Goal: Task Accomplishment & Management: Manage account settings

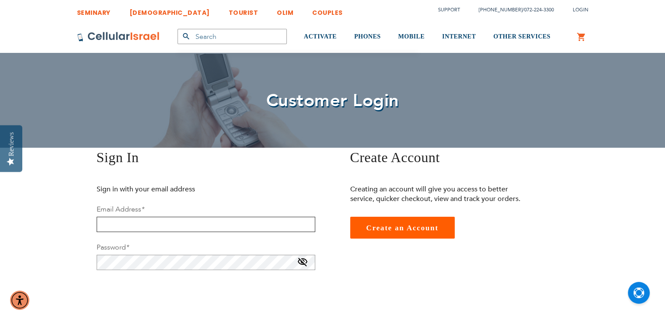
click at [143, 226] on input "email" at bounding box center [206, 224] width 219 height 15
type input "[EMAIL_ADDRESS][DOMAIN_NAME]"
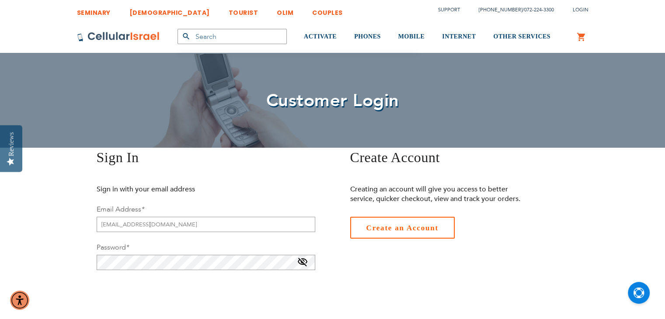
checkbox input "true"
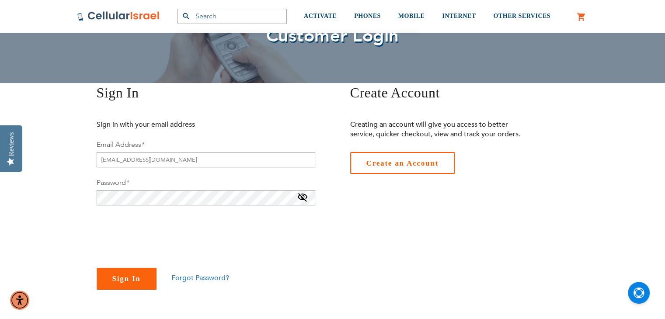
scroll to position [70, 0]
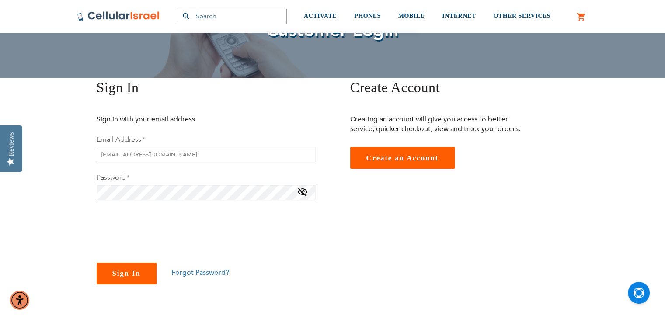
click at [124, 267] on button "Sign In" at bounding box center [127, 274] width 60 height 22
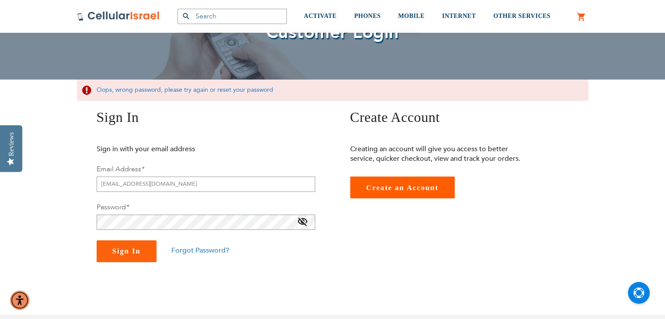
scroll to position [73, 0]
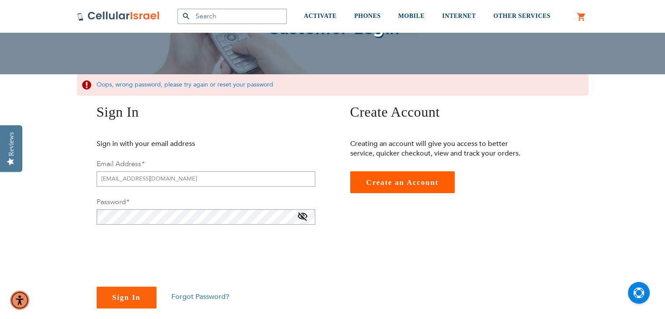
click at [191, 295] on span "Forgot Password?" at bounding box center [200, 297] width 58 height 10
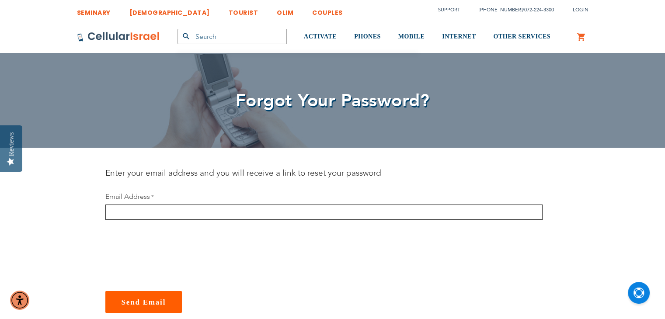
click at [178, 214] on input "email" at bounding box center [323, 212] width 437 height 15
type input "[EMAIL_ADDRESS][DOMAIN_NAME]"
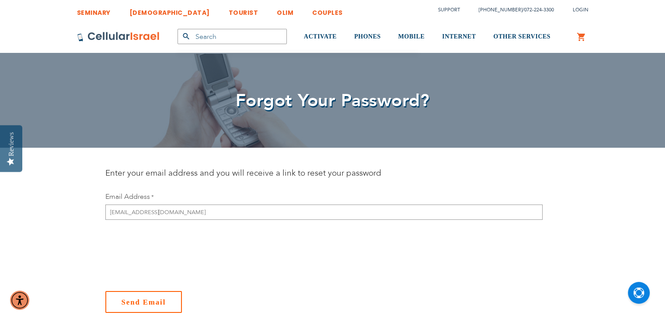
checkbox input "true"
click at [130, 305] on span "Send Email" at bounding box center [144, 302] width 45 height 8
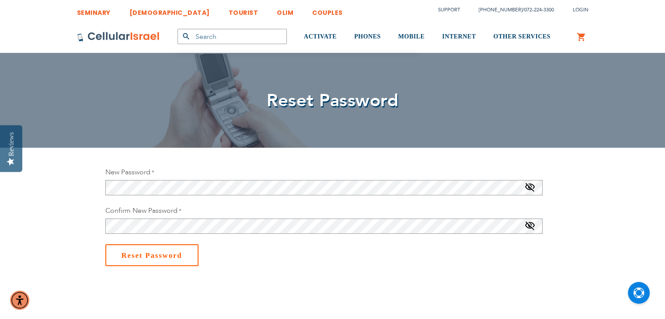
click at [155, 255] on span "Reset Password" at bounding box center [152, 255] width 61 height 8
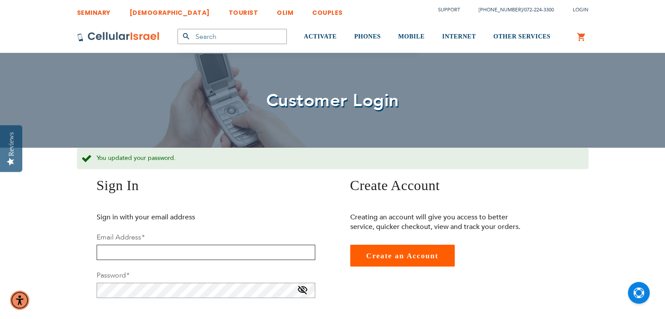
click at [137, 254] on input "email" at bounding box center [206, 252] width 219 height 15
type input "[EMAIL_ADDRESS][DOMAIN_NAME]"
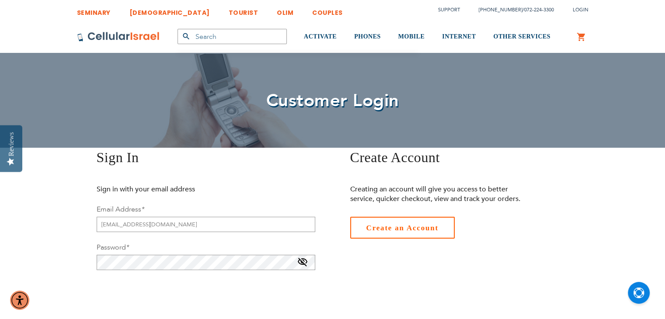
checkbox input "true"
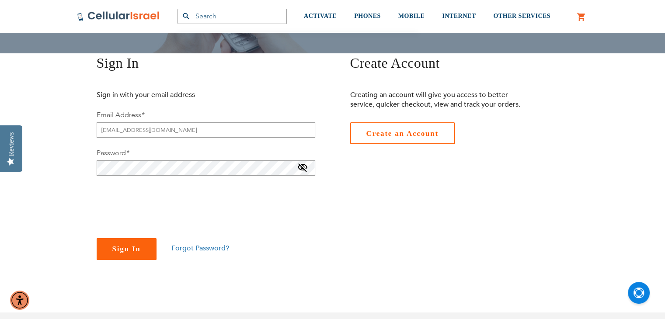
scroll to position [96, 0]
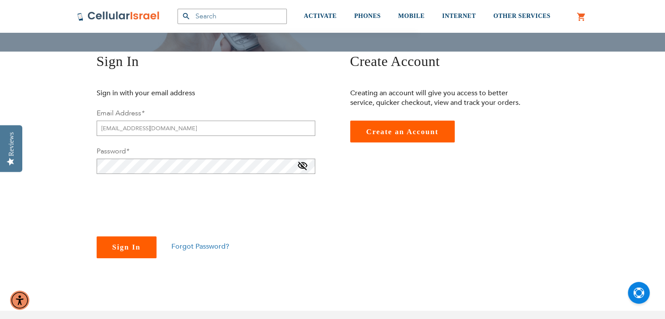
click at [128, 256] on button "Sign In" at bounding box center [127, 248] width 60 height 22
click at [124, 245] on span "Sign In" at bounding box center [126, 247] width 28 height 8
